Goal: Information Seeking & Learning: Learn about a topic

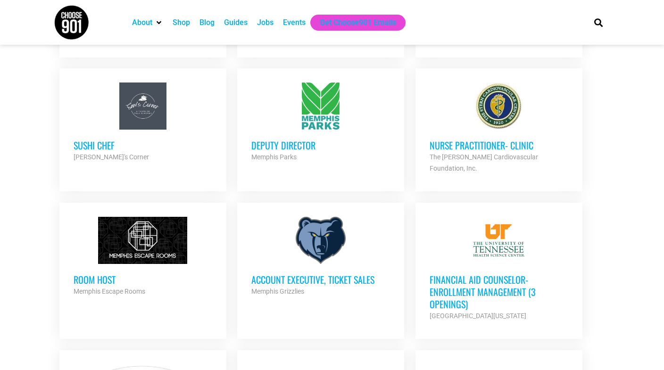
scroll to position [660, 0]
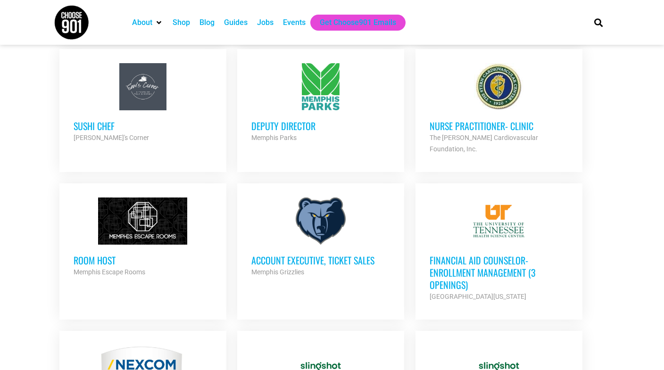
click at [116, 254] on h3 "Room Host" at bounding box center [143, 260] width 139 height 12
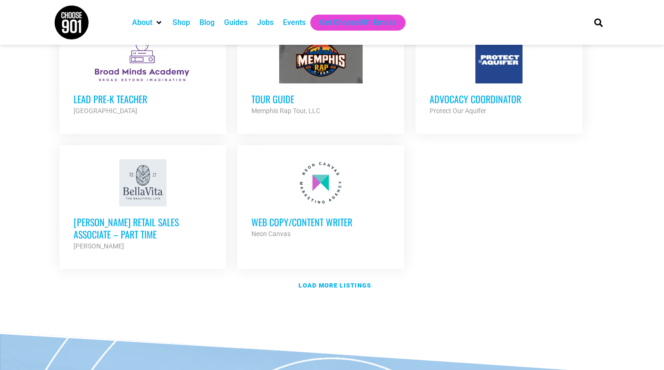
scroll to position [1095, 0]
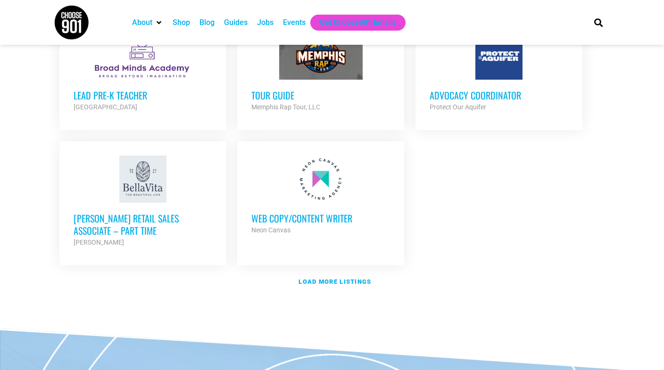
click at [337, 212] on h3 "Web Copy/Content Writer" at bounding box center [320, 218] width 139 height 12
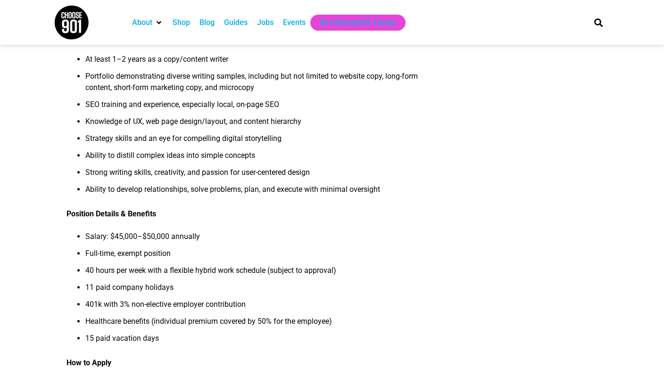
scroll to position [579, 0]
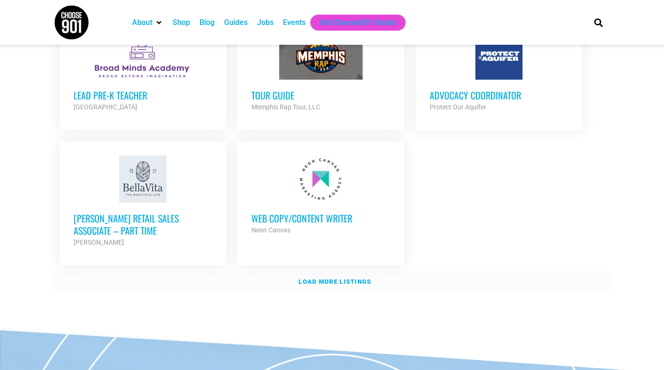
click at [360, 278] on strong "Load more listings" at bounding box center [334, 281] width 73 height 7
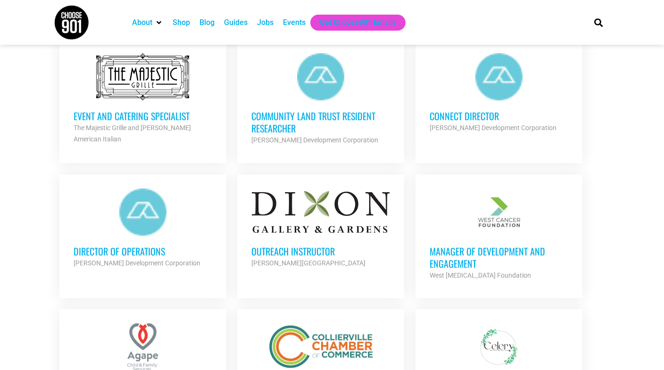
scroll to position [1346, 0]
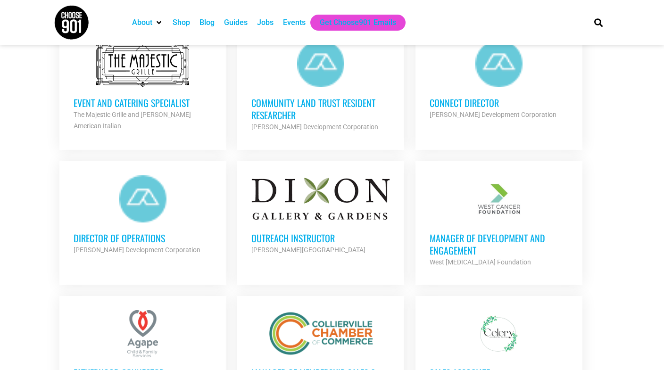
click at [314, 232] on h3 "Outreach Instructor" at bounding box center [320, 238] width 139 height 12
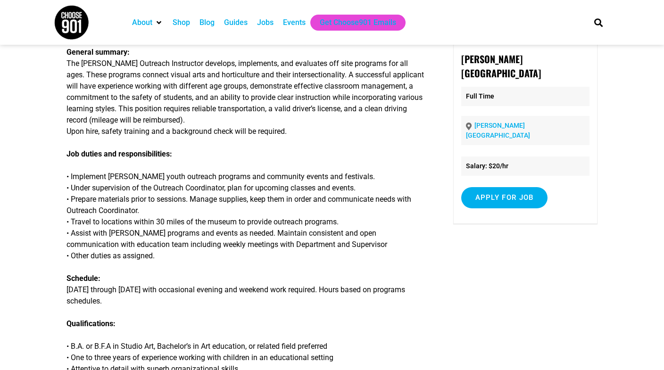
scroll to position [151, 0]
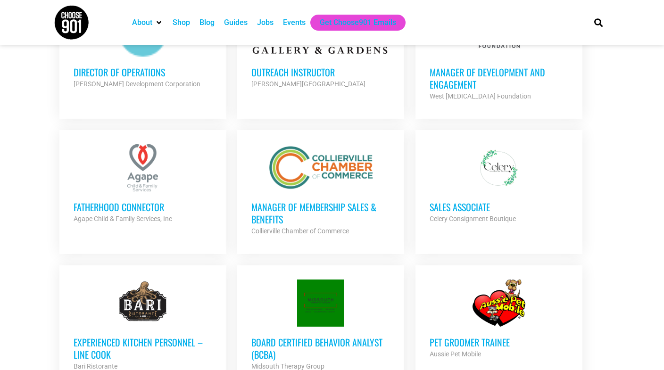
scroll to position [1534, 0]
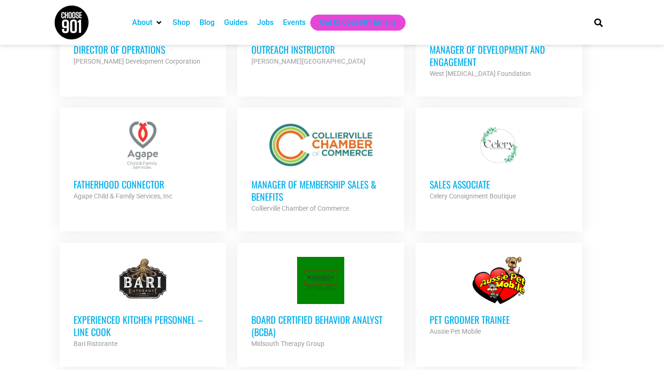
click at [347, 178] on h3 "Manager of Membership Sales & Benefits" at bounding box center [320, 190] width 139 height 25
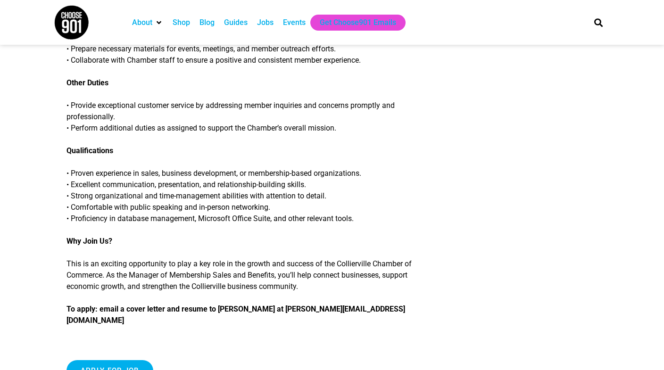
scroll to position [721, 0]
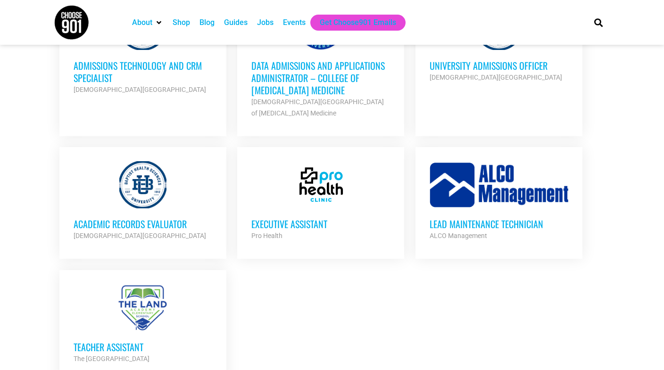
scroll to position [1930, 0]
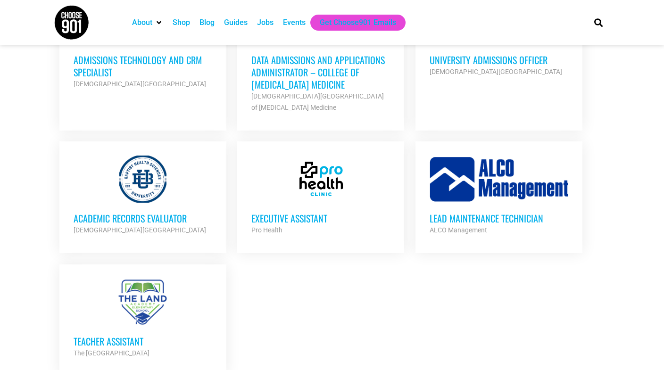
click at [313, 212] on h3 "Executive Assistant" at bounding box center [320, 218] width 139 height 12
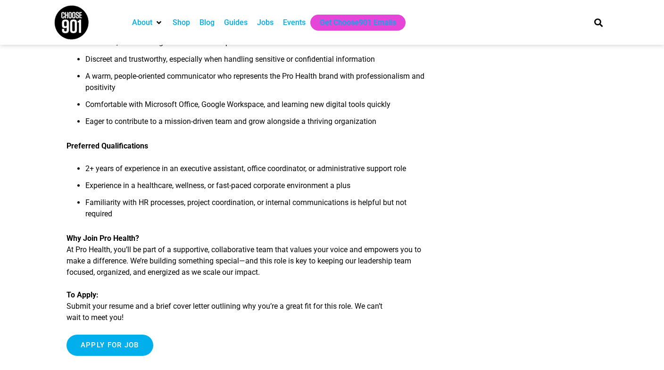
scroll to position [528, 0]
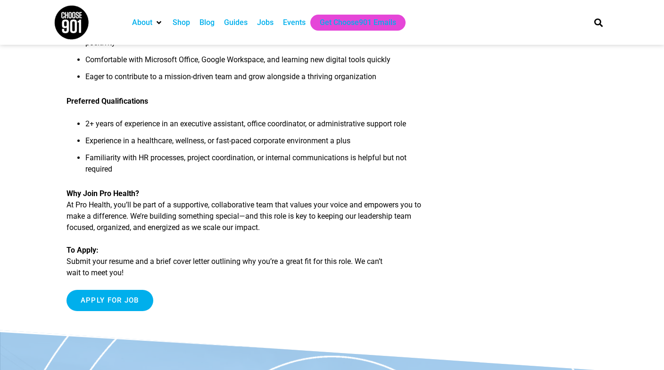
click at [409, 230] on p "Why Join Pro Health? At Pro Health, you’ll be part of a supportive, collaborati…" at bounding box center [246, 210] width 360 height 45
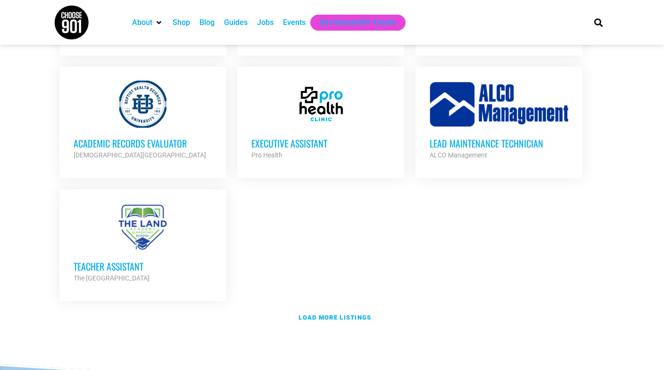
scroll to position [2065, 0]
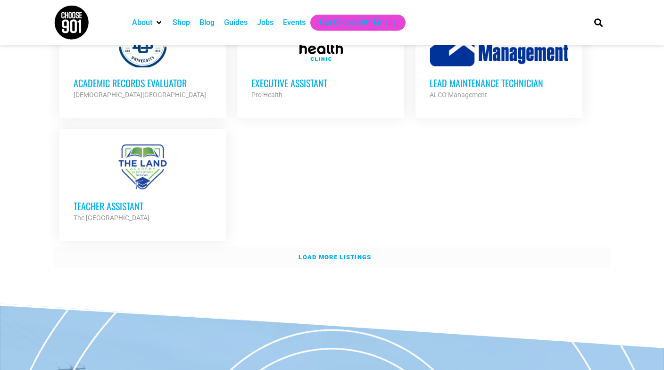
click at [346, 254] on strong "Load more listings" at bounding box center [334, 257] width 73 height 7
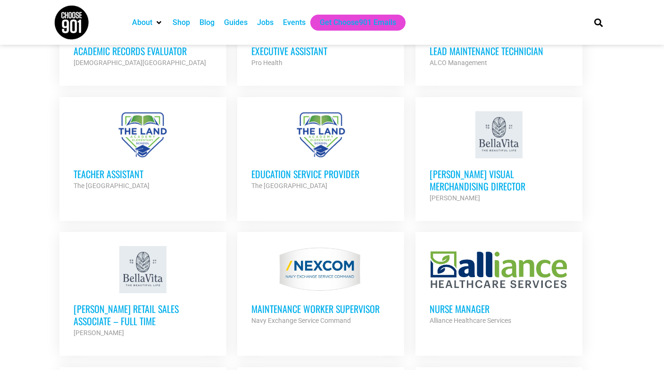
scroll to position [2121, 0]
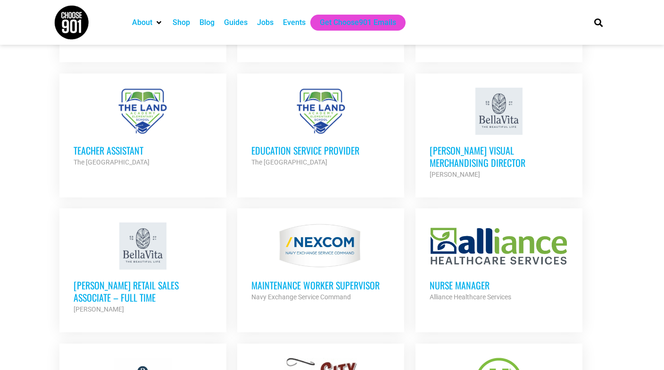
click at [122, 144] on h3 "Teacher Assistant" at bounding box center [143, 150] width 139 height 12
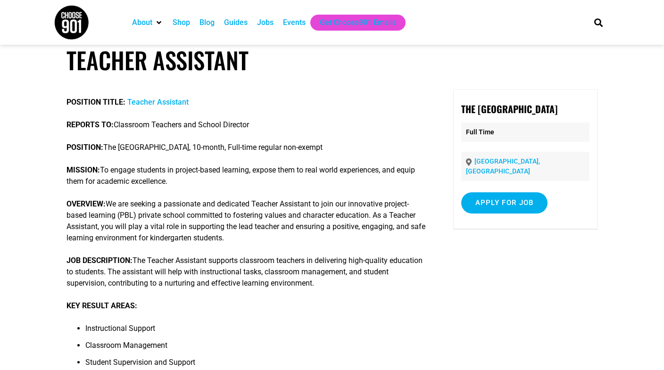
scroll to position [20, 0]
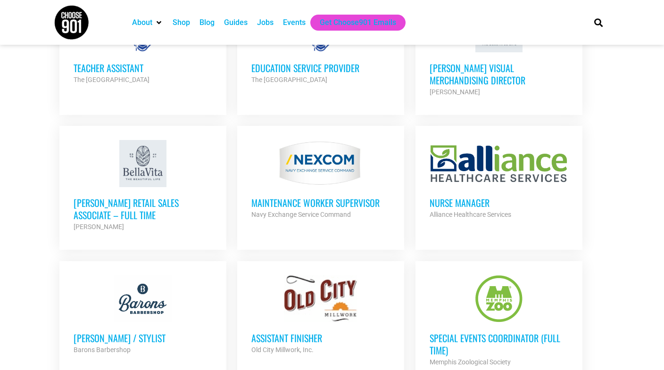
scroll to position [2113, 0]
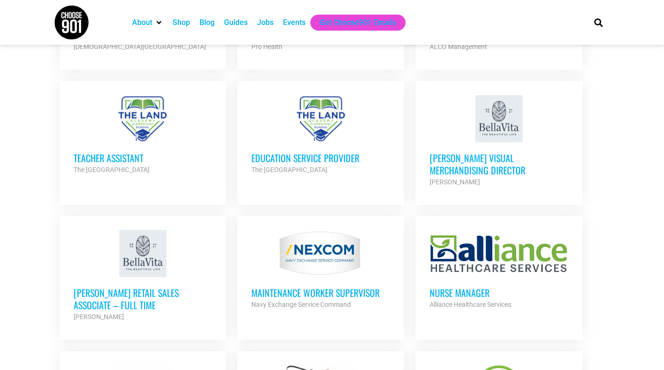
click at [131, 287] on h3 "Bella Vita Retail Sales Associate – Full Time" at bounding box center [143, 299] width 139 height 25
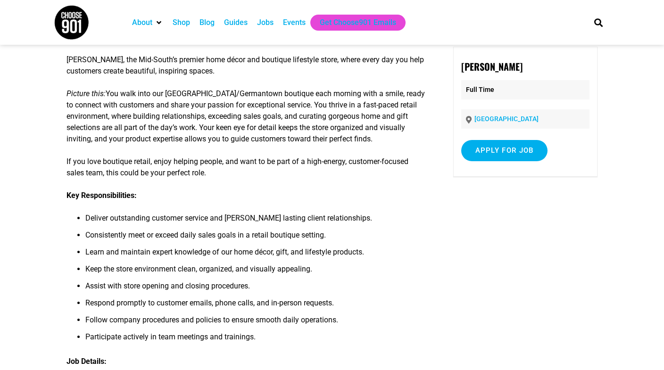
scroll to position [201, 0]
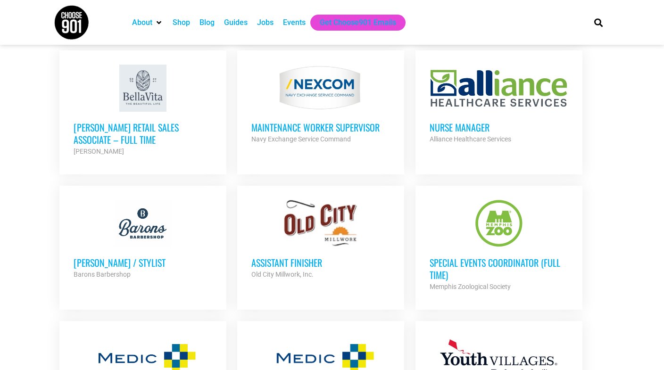
scroll to position [2362, 0]
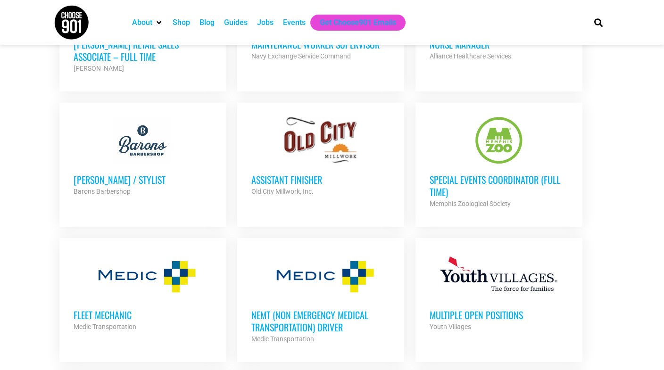
click at [540, 174] on h3 "Special Events Coordinator (Full Time)" at bounding box center [499, 186] width 139 height 25
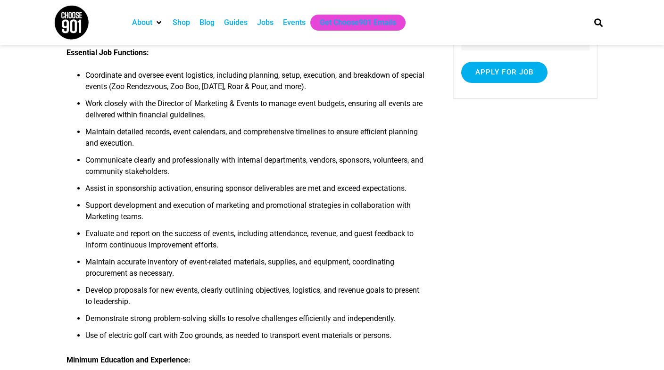
scroll to position [115, 0]
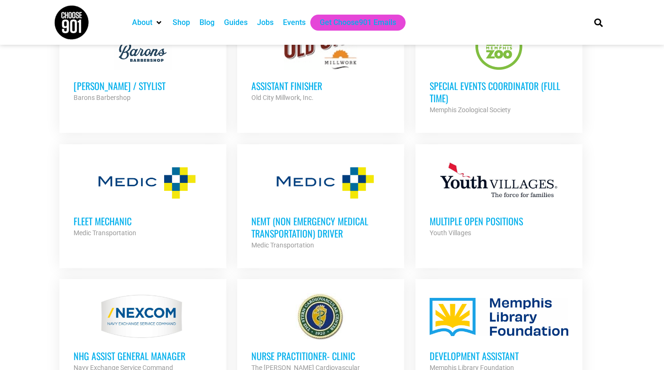
scroll to position [2365, 0]
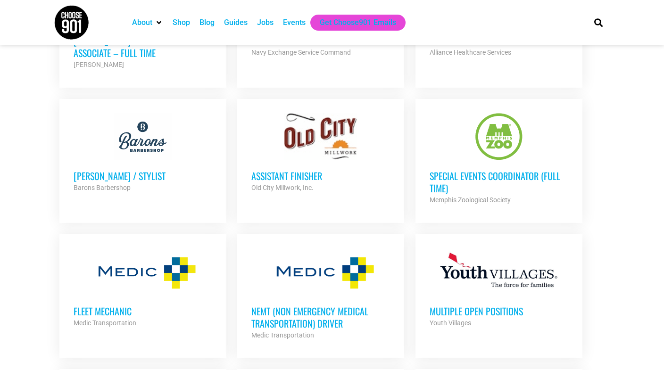
click at [524, 170] on h3 "Special Events Coordinator (Full Time)" at bounding box center [499, 182] width 139 height 25
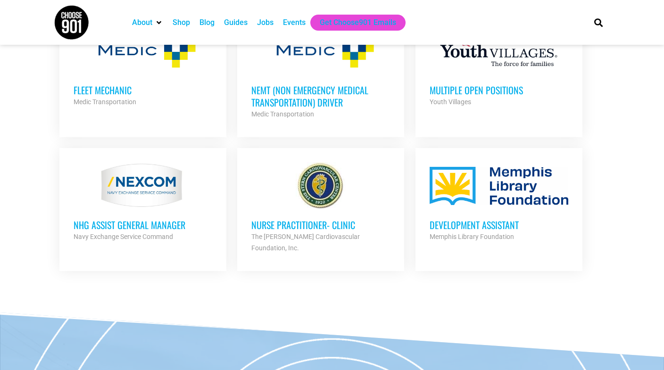
scroll to position [2596, 0]
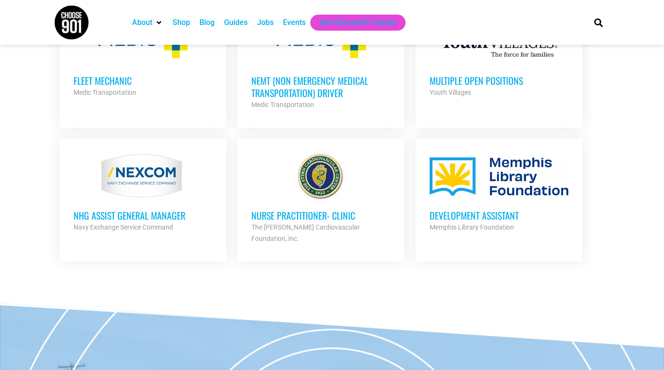
click at [502, 209] on h3 "Development Assistant" at bounding box center [499, 215] width 139 height 12
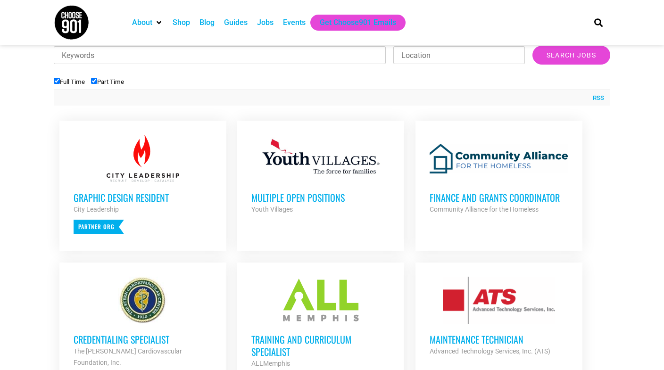
scroll to position [310, 0]
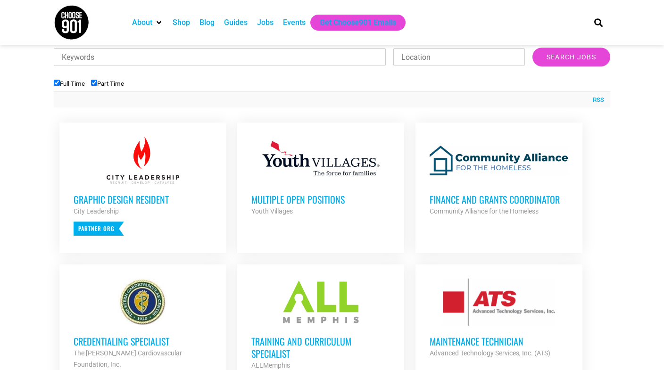
click at [136, 200] on h3 "Graphic Design Resident" at bounding box center [143, 199] width 139 height 12
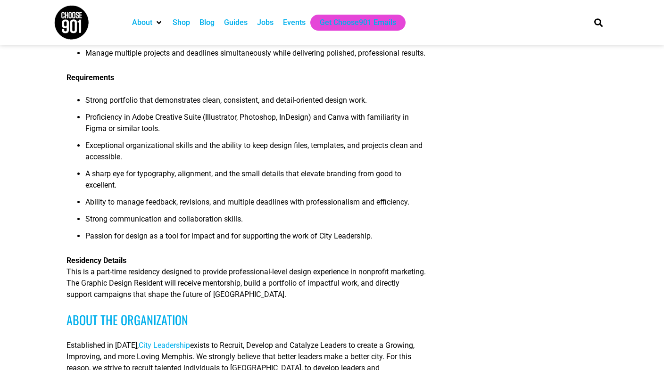
scroll to position [266, 0]
